Goal: Use online tool/utility: Utilize a website feature to perform a specific function

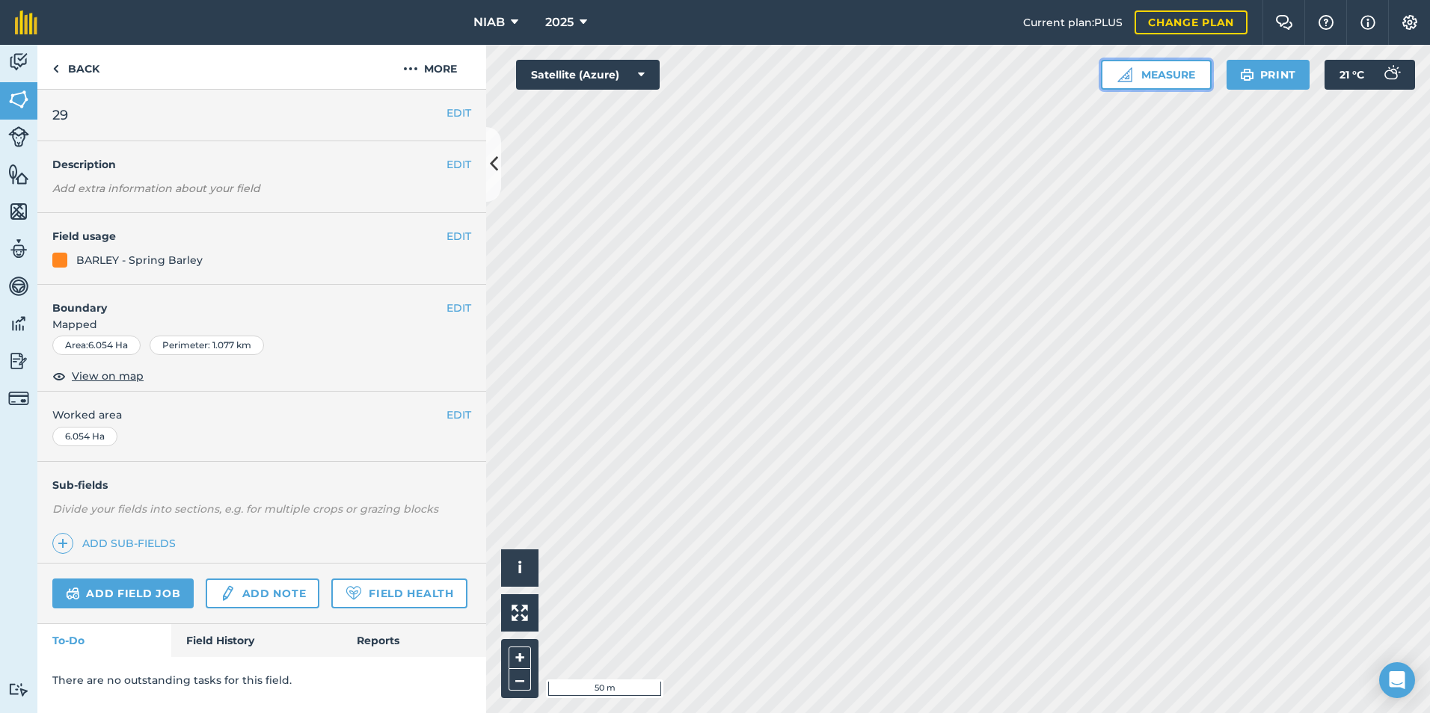
click at [1211, 64] on button "Measure" at bounding box center [1156, 75] width 111 height 30
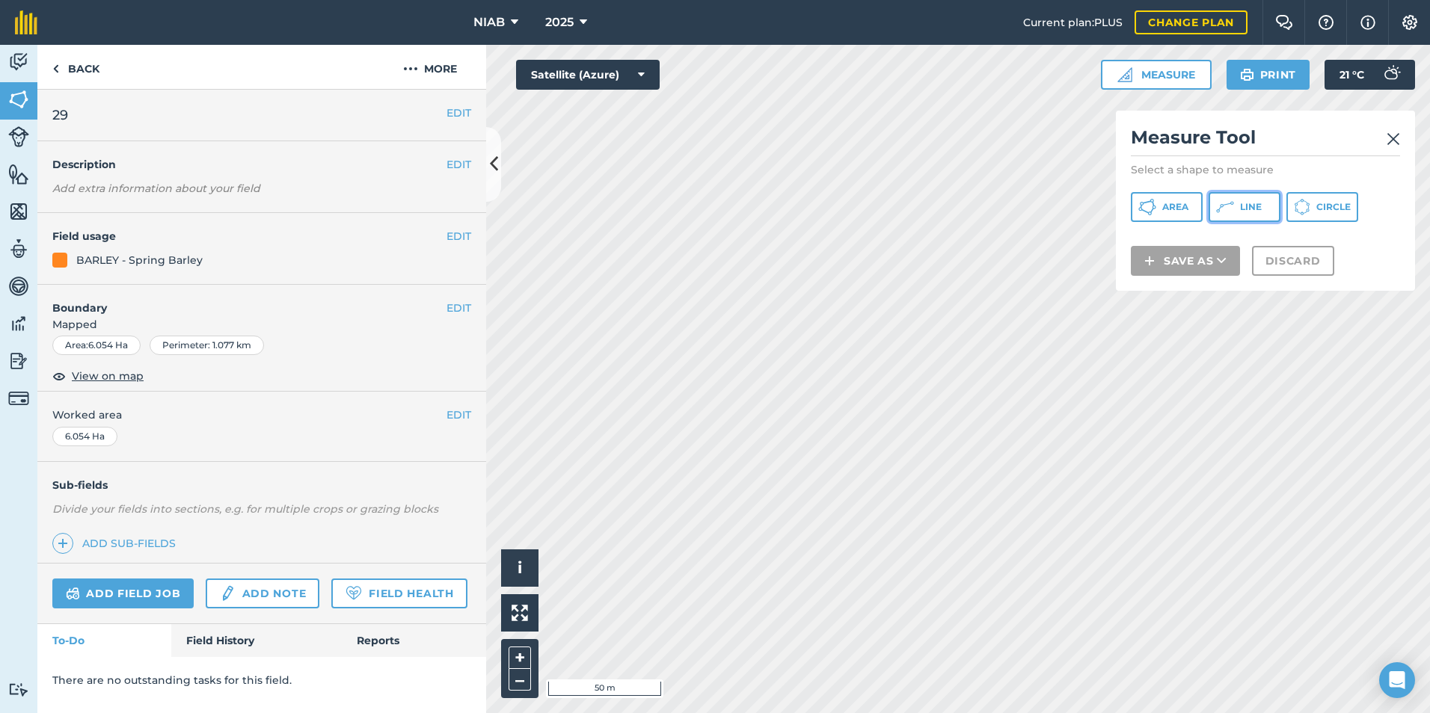
click at [1240, 201] on span "Line" at bounding box center [1251, 207] width 22 height 12
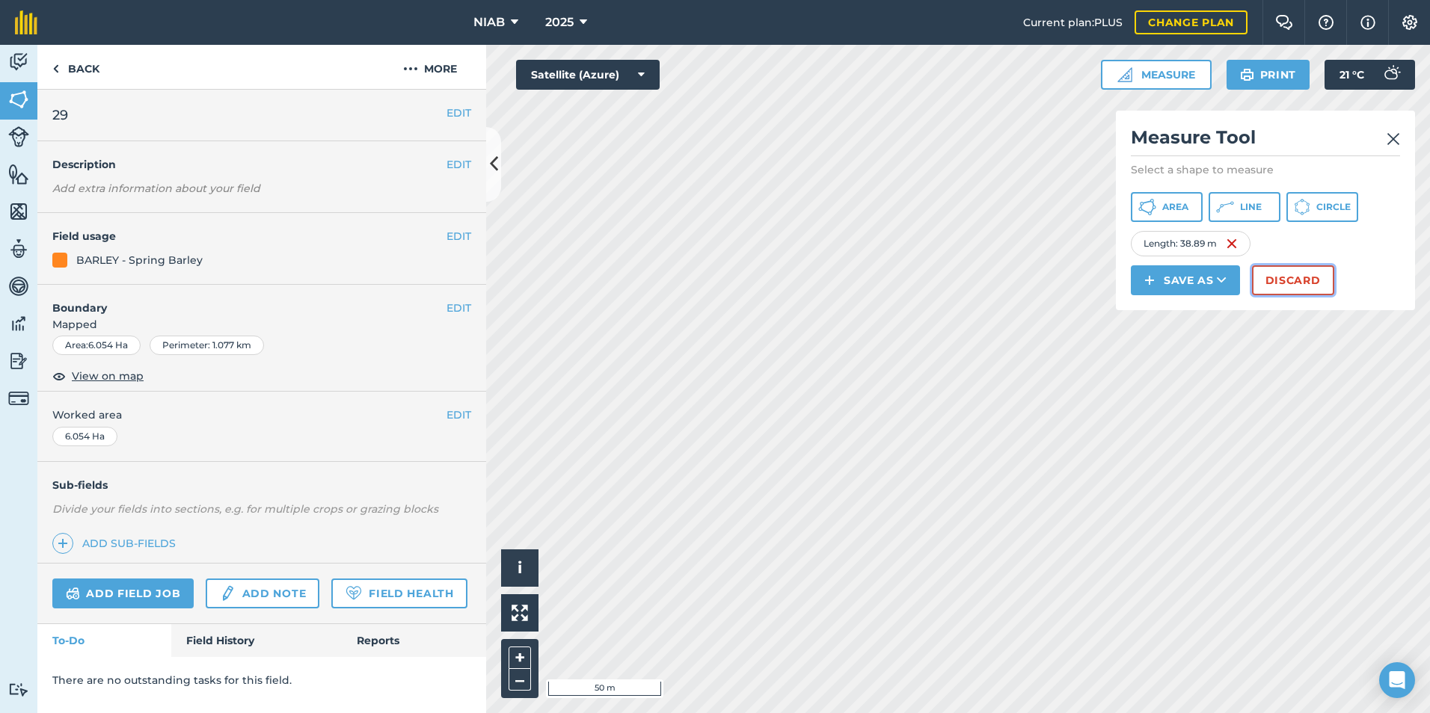
click at [1252, 265] on button "Discard" at bounding box center [1293, 280] width 82 height 30
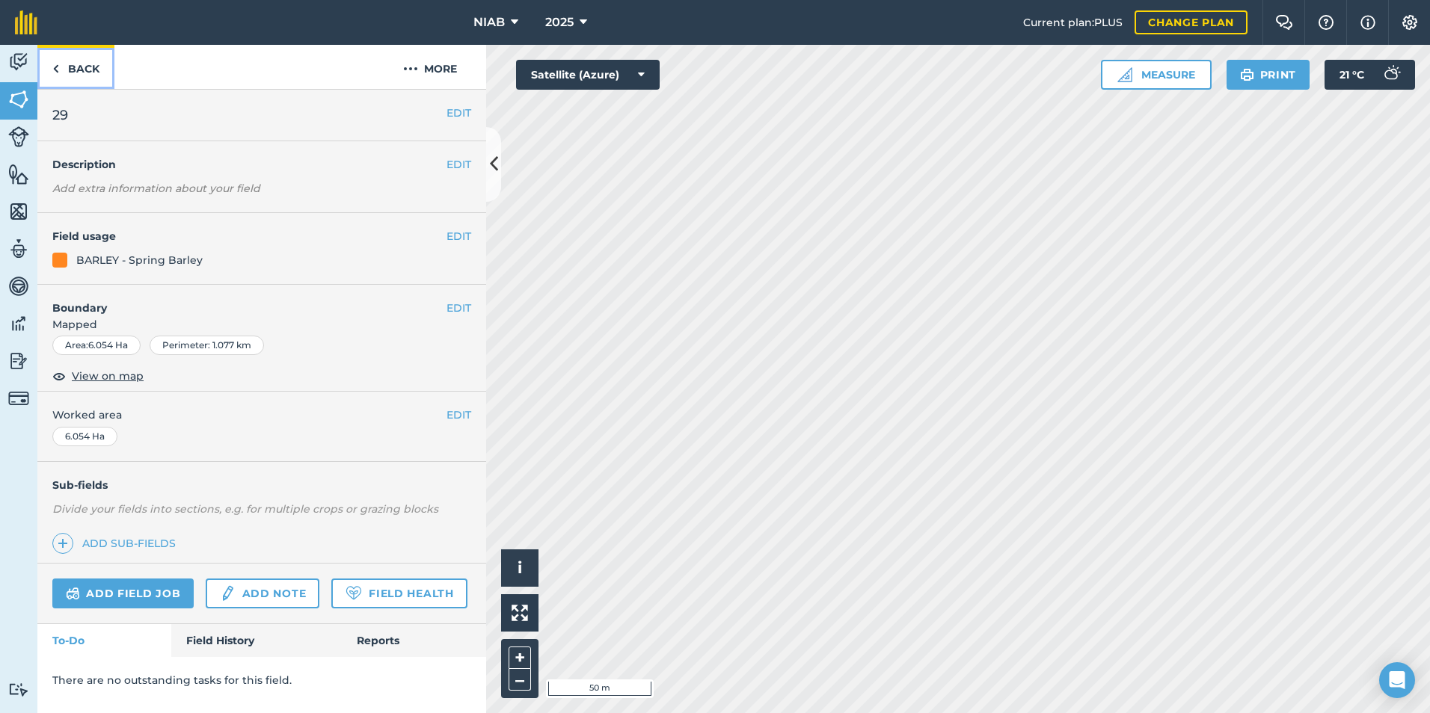
click at [73, 53] on link "Back" at bounding box center [75, 67] width 77 height 44
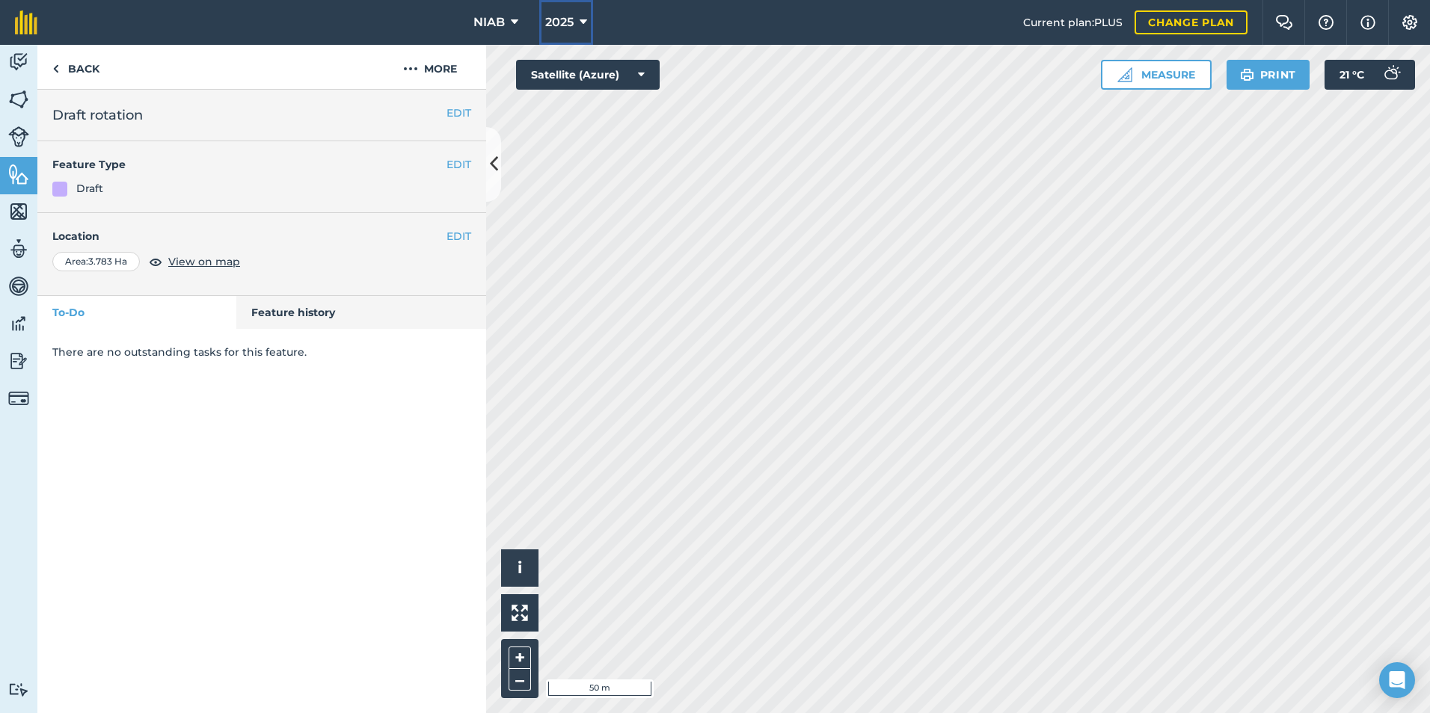
click at [587, 13] on icon at bounding box center [582, 22] width 7 height 18
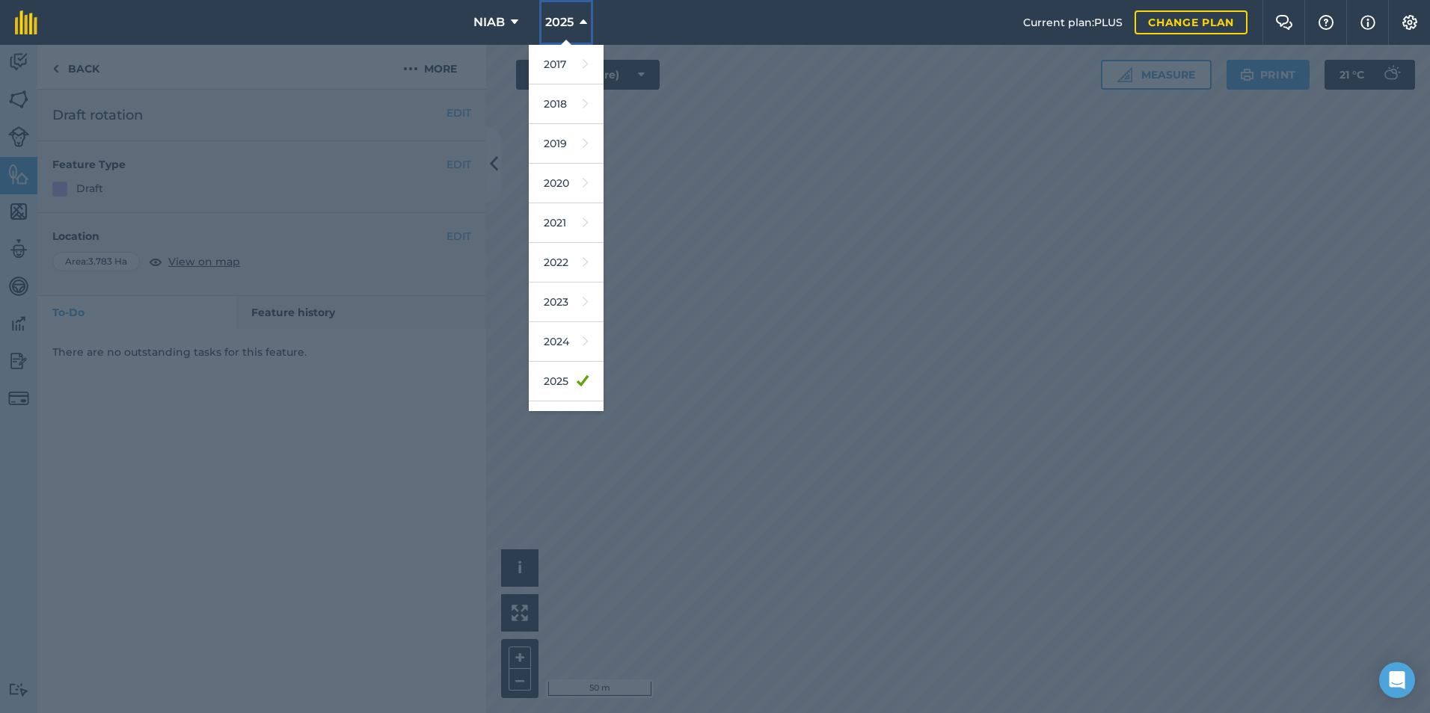
click at [591, 9] on button "2025" at bounding box center [566, 22] width 54 height 45
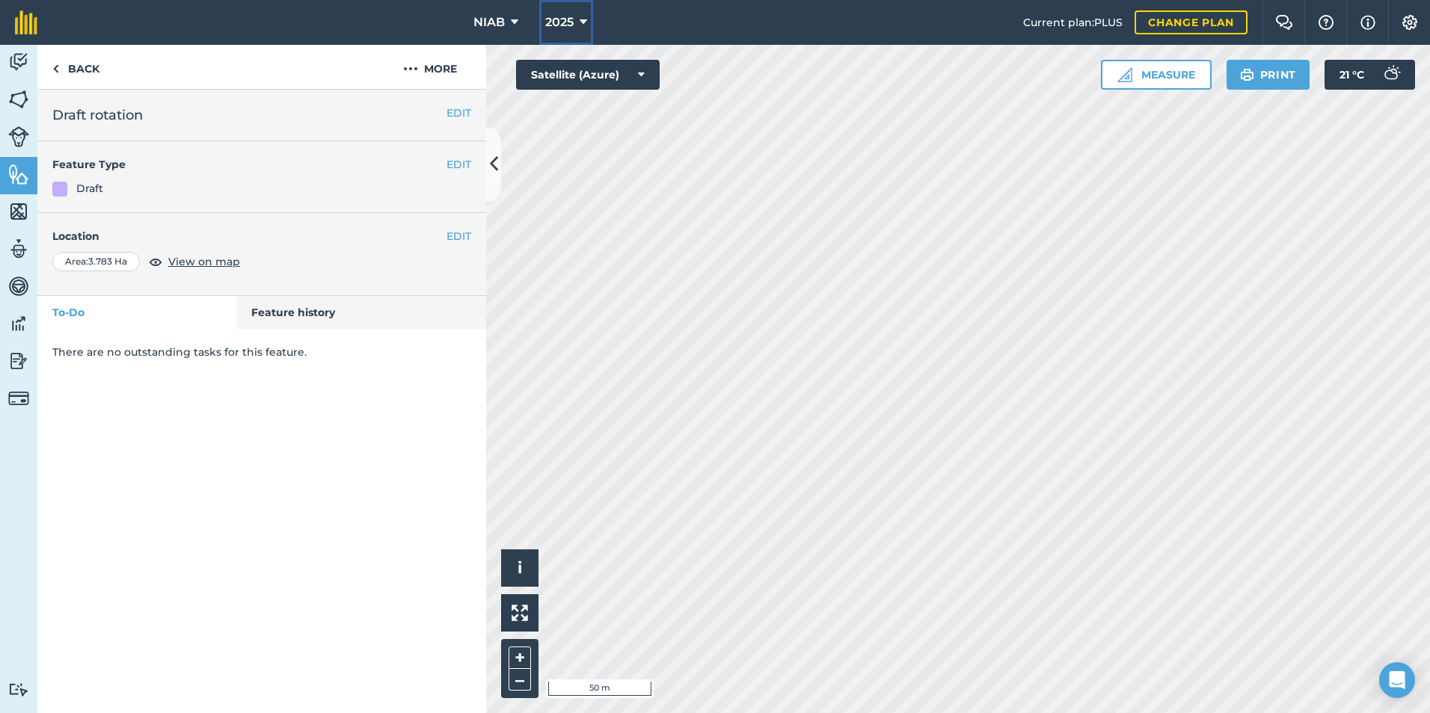
click at [587, 16] on icon at bounding box center [582, 22] width 7 height 18
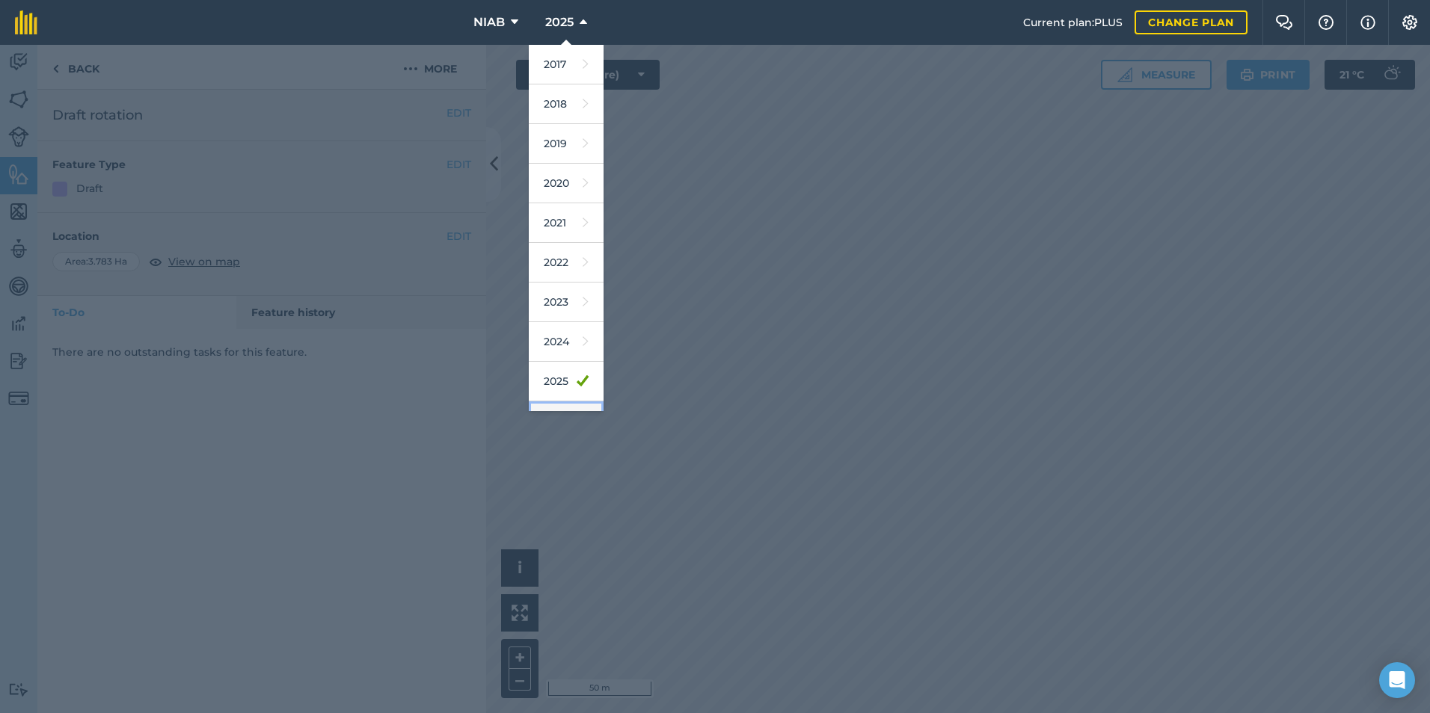
click at [603, 401] on link "2026" at bounding box center [566, 421] width 75 height 40
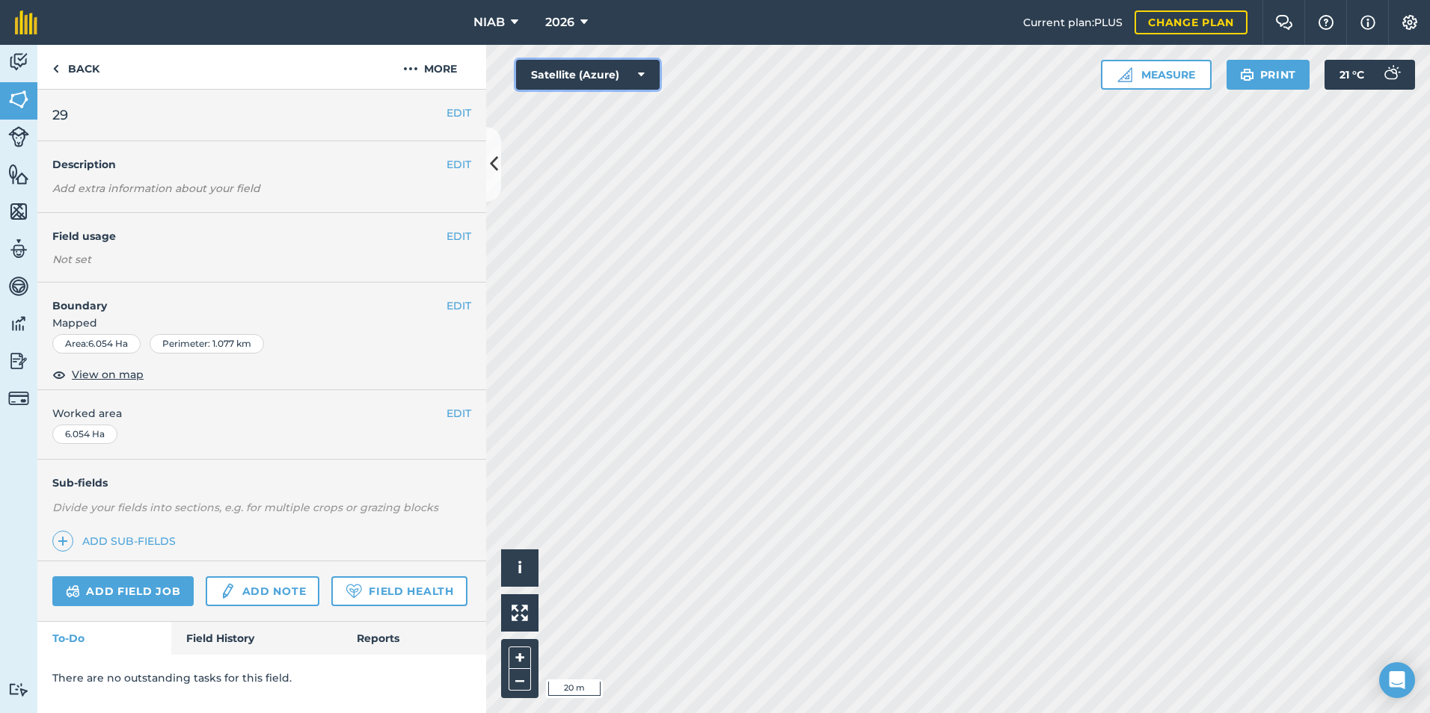
click at [638, 67] on icon at bounding box center [641, 74] width 7 height 15
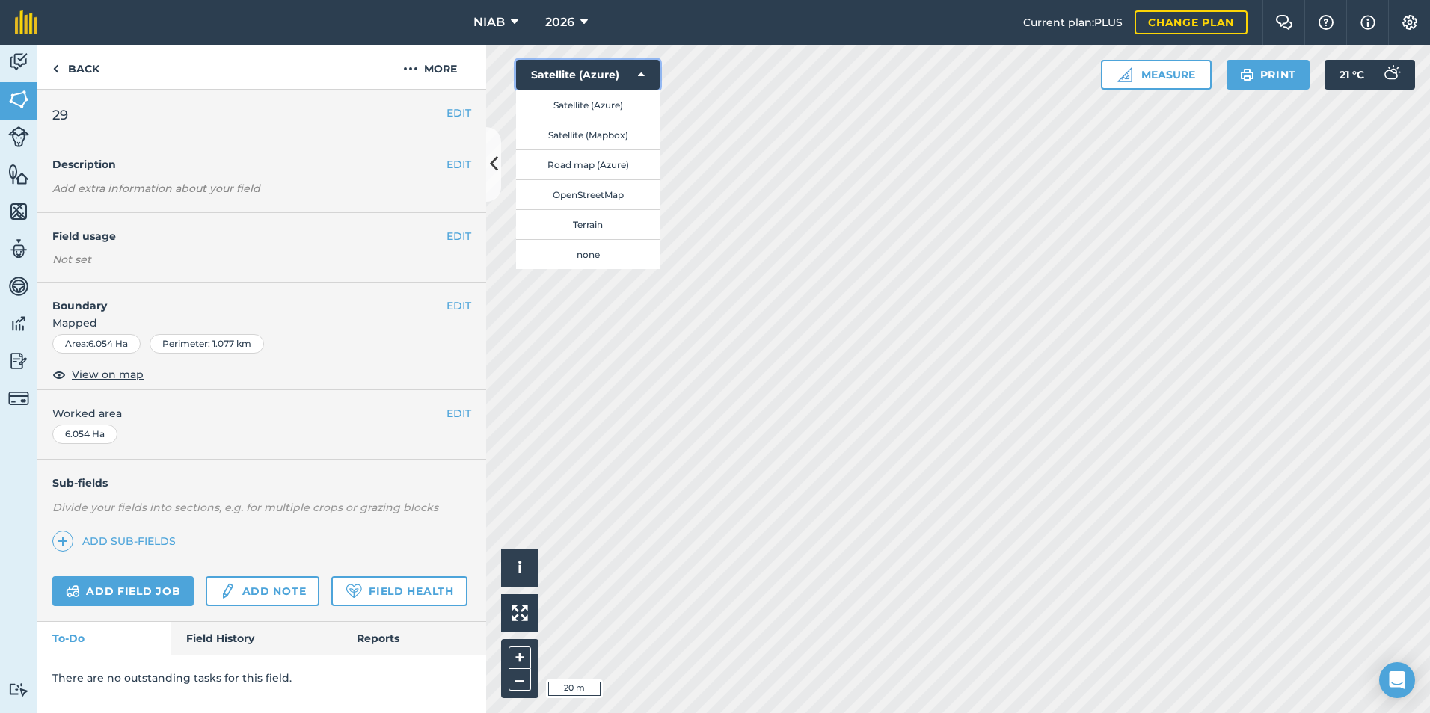
click at [638, 67] on icon at bounding box center [641, 74] width 7 height 15
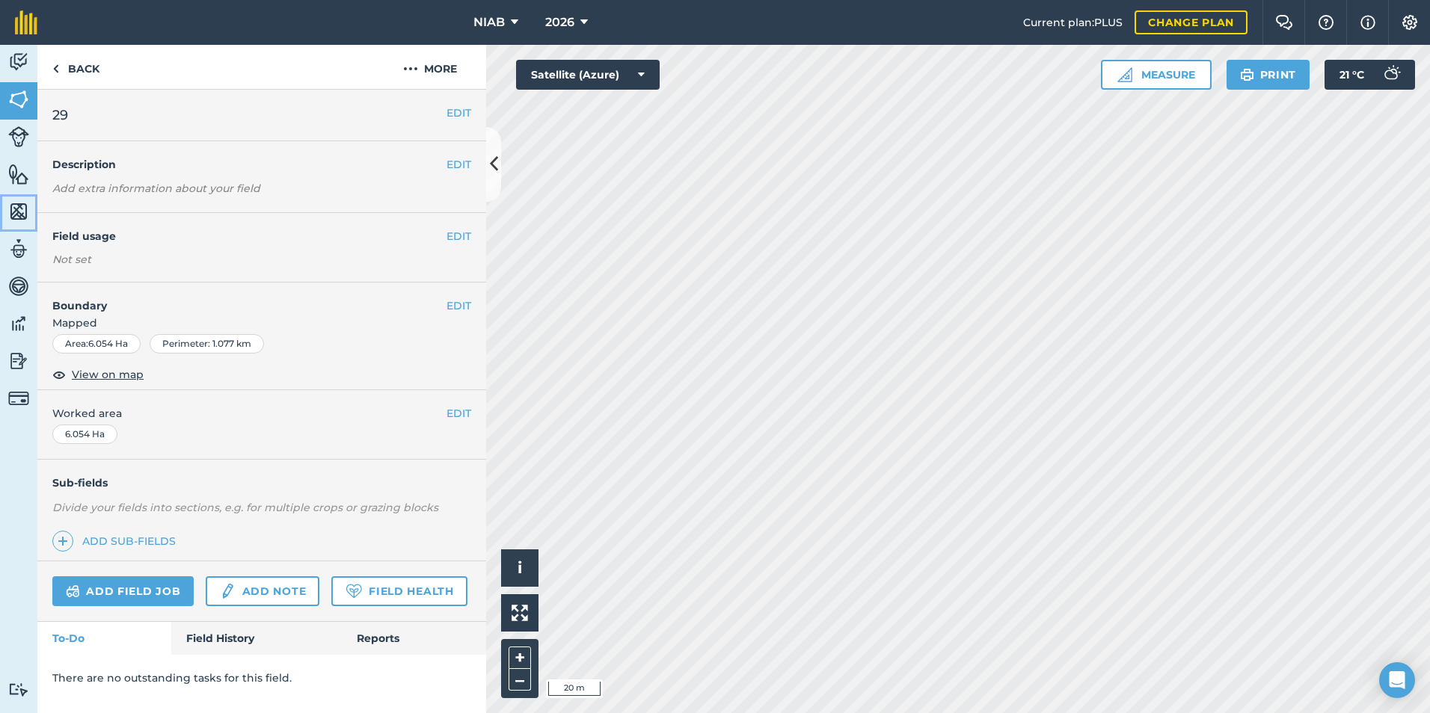
click at [18, 200] on img at bounding box center [18, 211] width 21 height 22
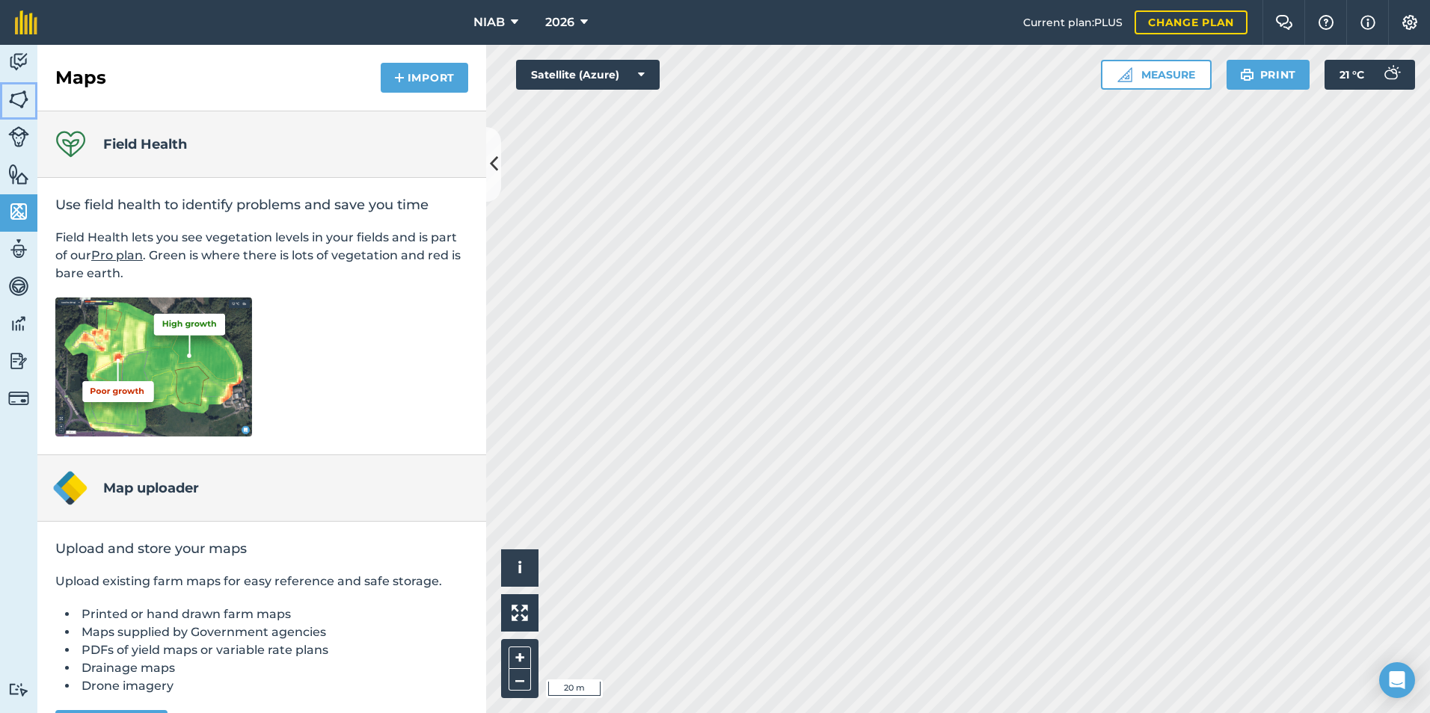
click at [17, 89] on img at bounding box center [18, 99] width 21 height 22
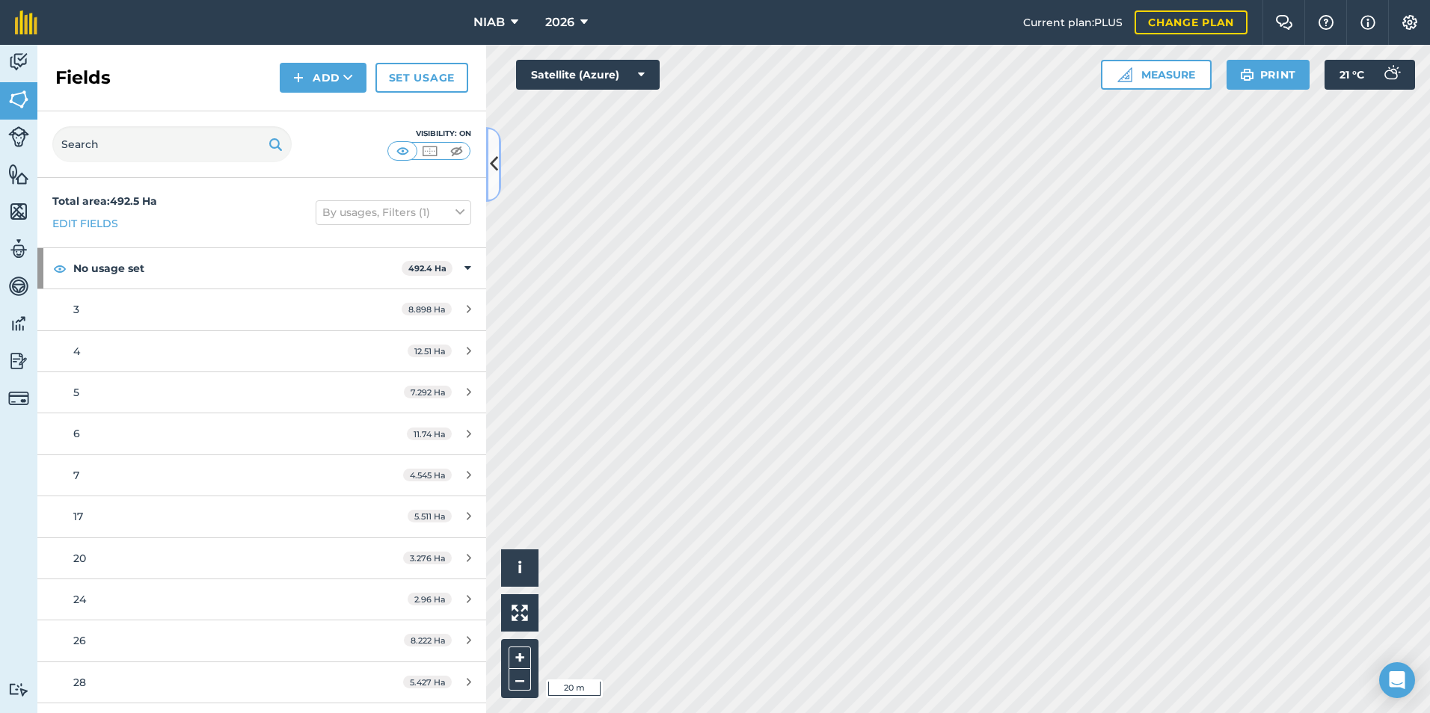
click at [493, 152] on icon at bounding box center [494, 164] width 8 height 26
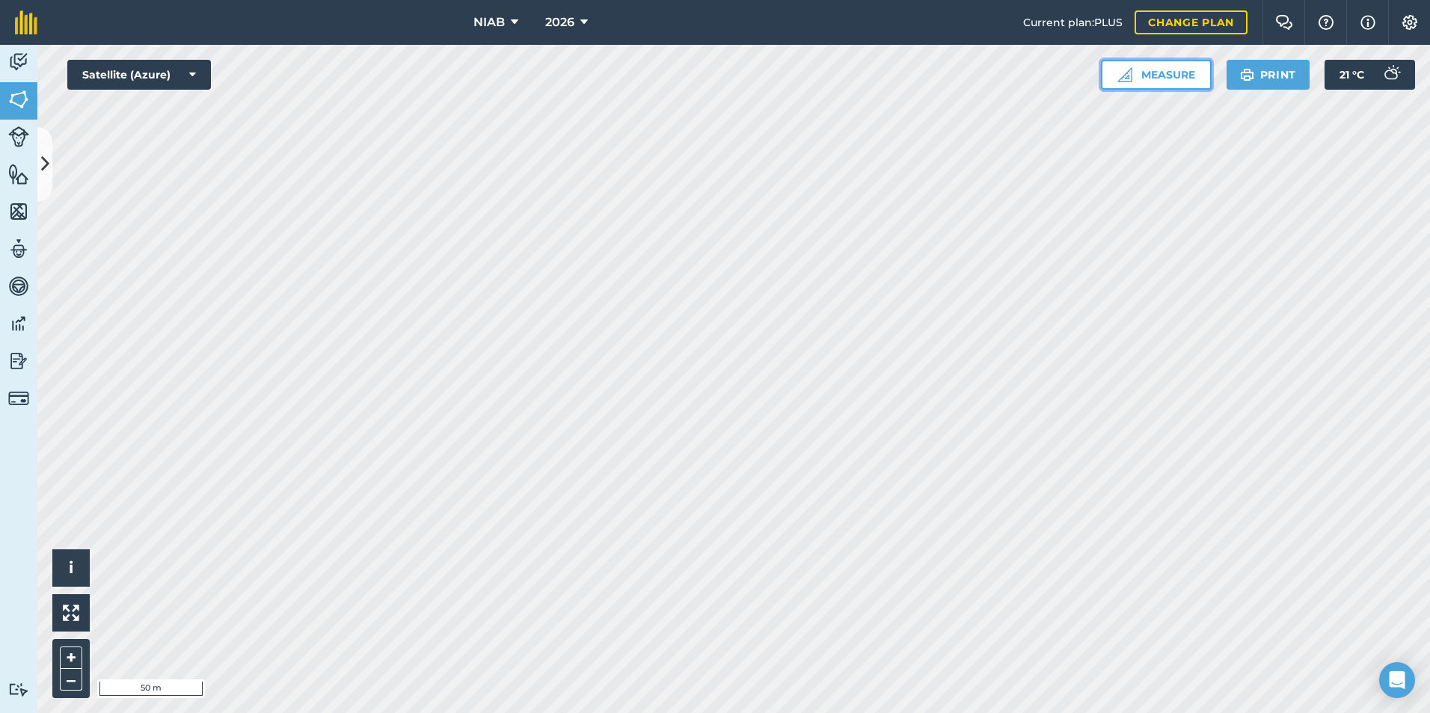
click at [1201, 60] on button "Measure" at bounding box center [1156, 75] width 111 height 30
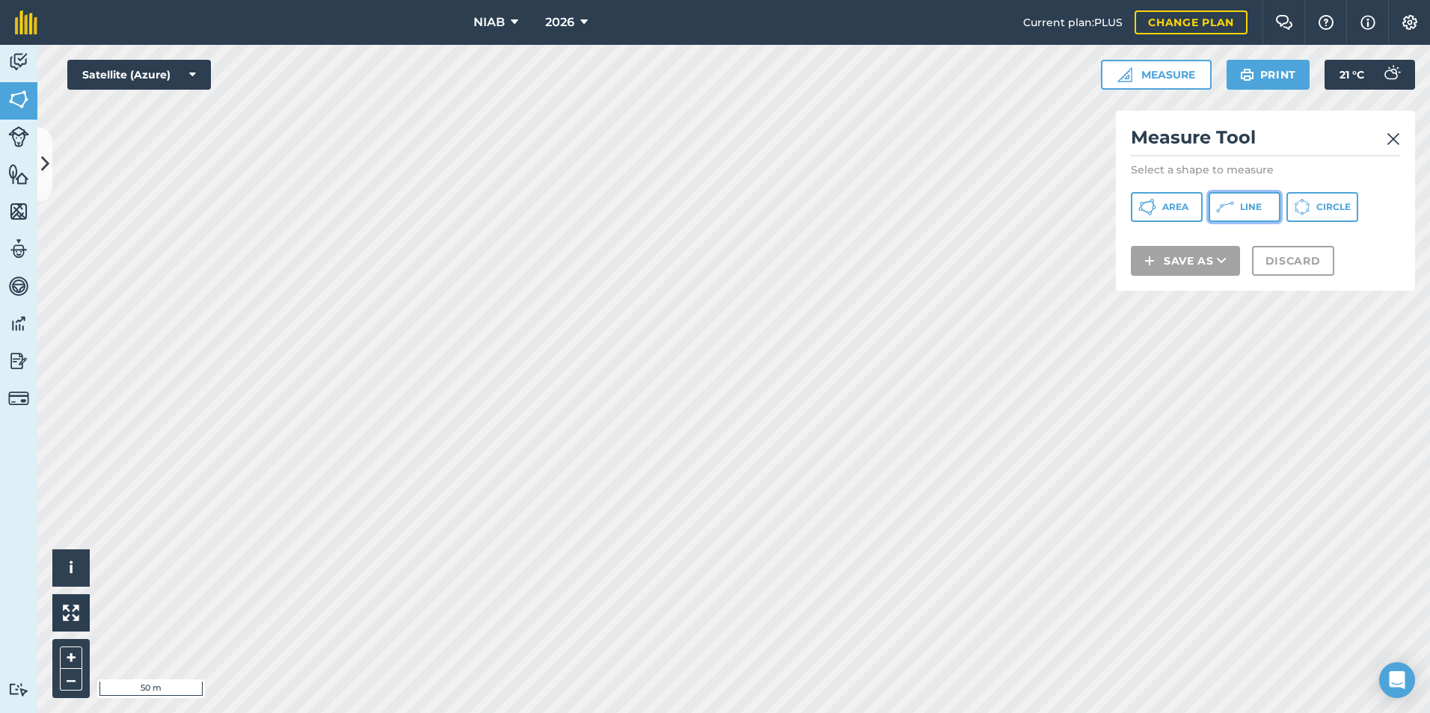
click at [1227, 192] on button "Line" at bounding box center [1244, 207] width 72 height 30
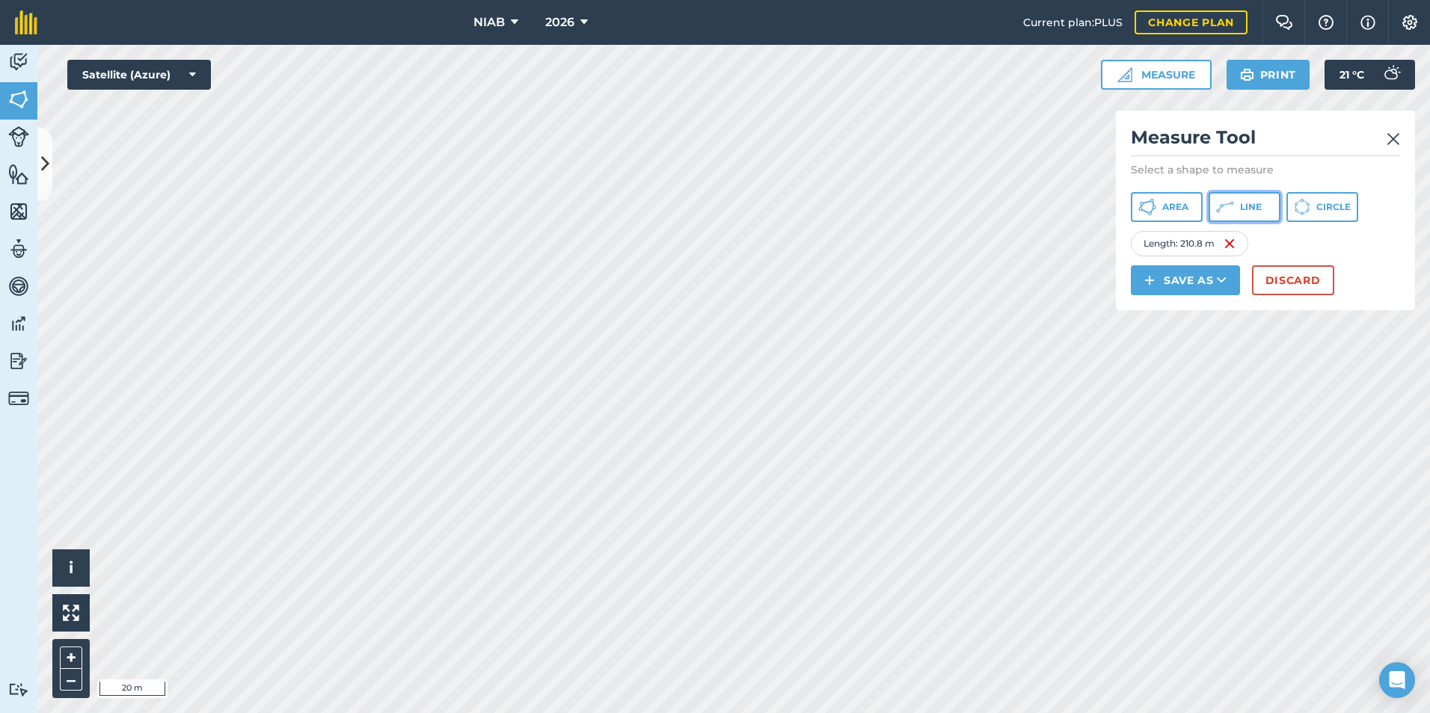
click at [1240, 201] on span "Line" at bounding box center [1251, 207] width 22 height 12
click at [1252, 265] on button "Discard" at bounding box center [1293, 280] width 82 height 30
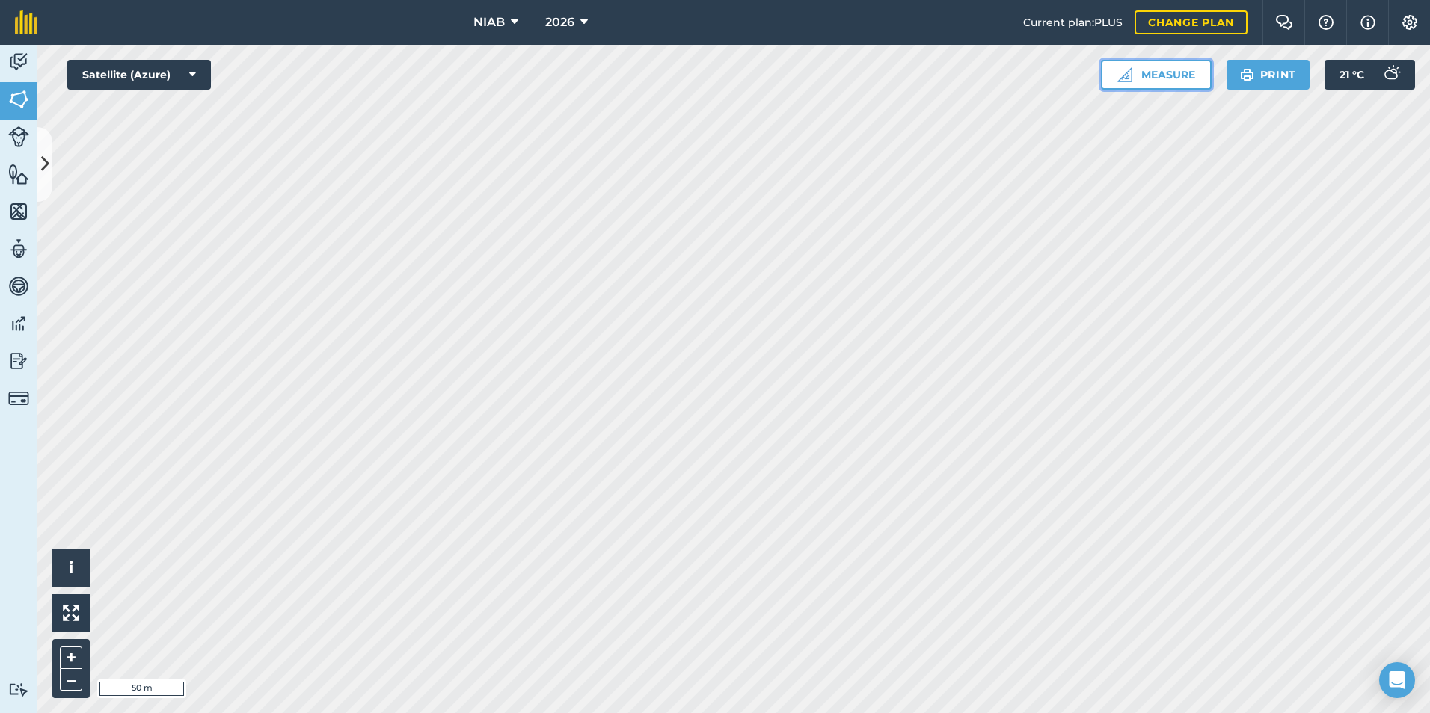
click at [1211, 60] on button "Measure" at bounding box center [1156, 75] width 111 height 30
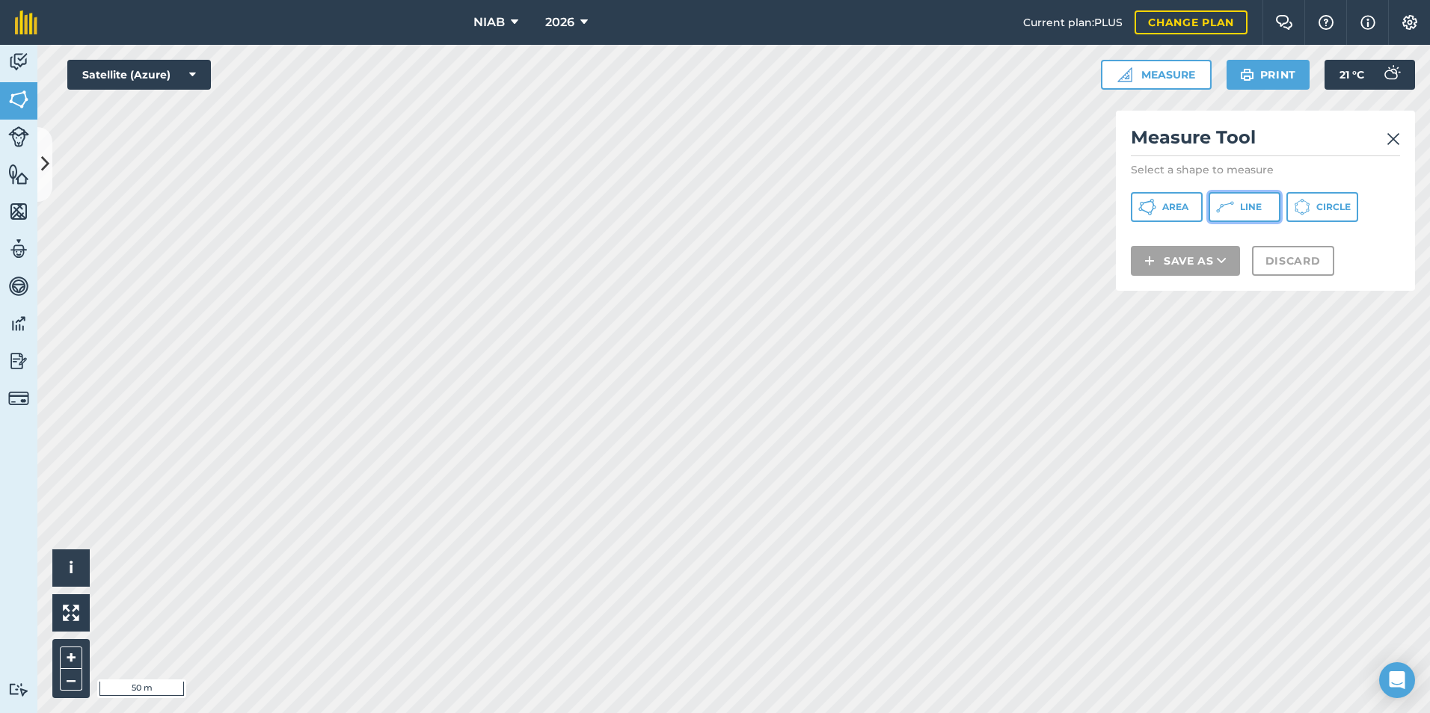
click at [1213, 192] on button "Line" at bounding box center [1244, 207] width 72 height 30
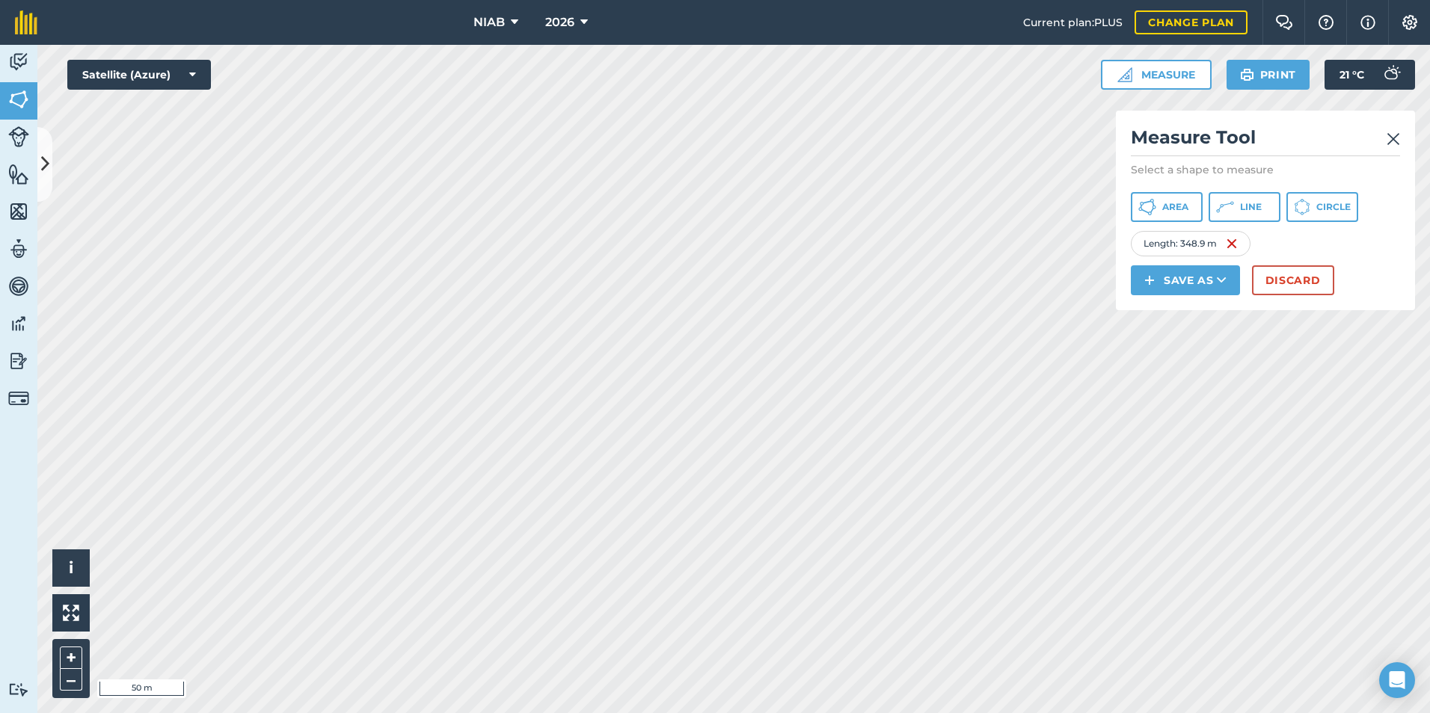
click at [1396, 130] on img at bounding box center [1392, 139] width 13 height 18
